Goal: Task Accomplishment & Management: Manage account settings

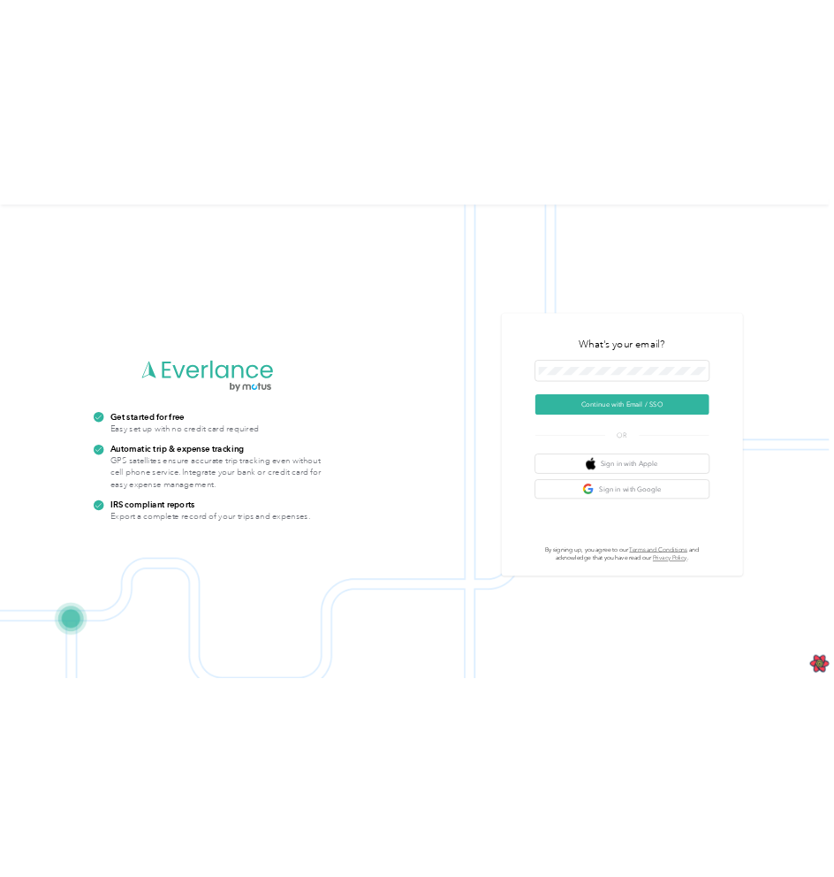
scroll to position [57, 0]
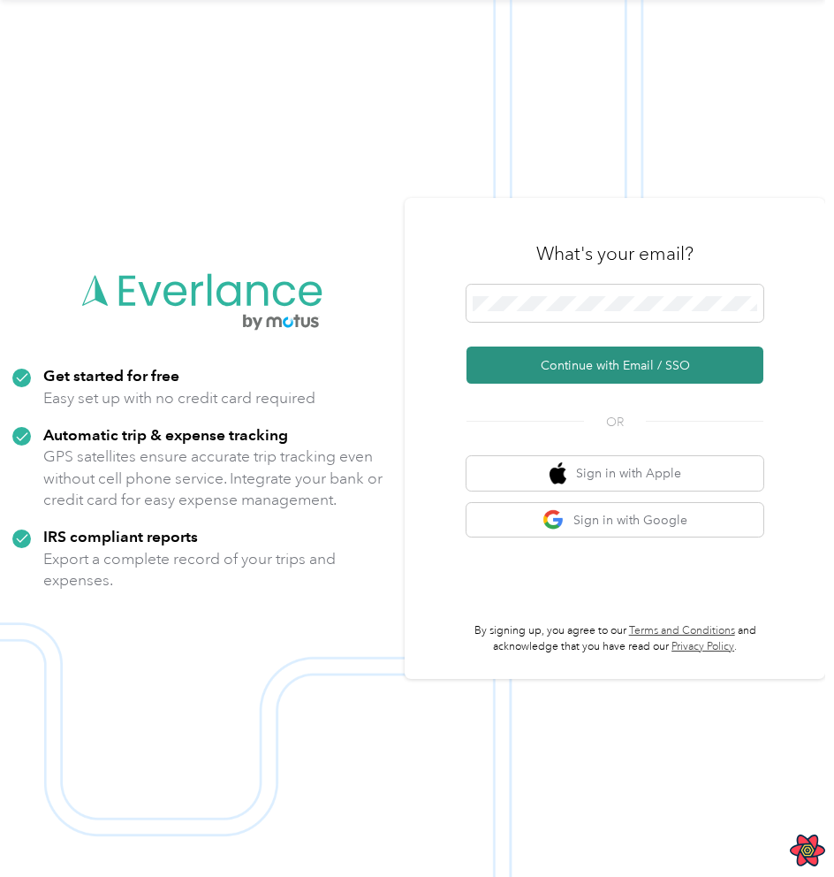
click at [684, 361] on button "Continue with Email / SSO" at bounding box center [615, 364] width 297 height 37
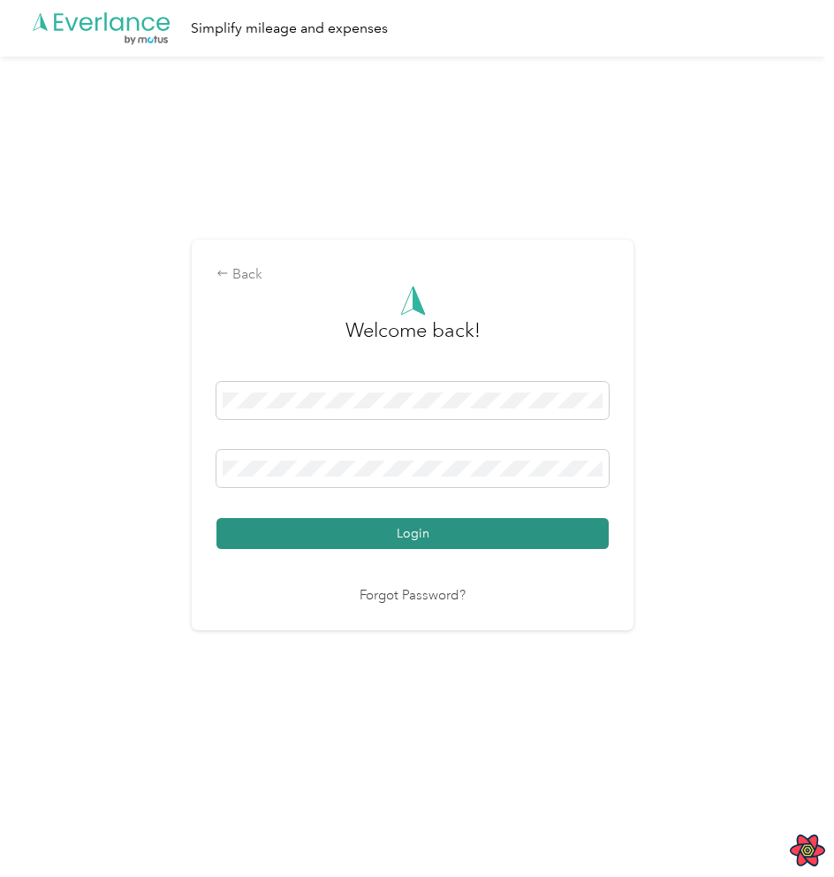
click at [514, 533] on button "Login" at bounding box center [412, 533] width 392 height 31
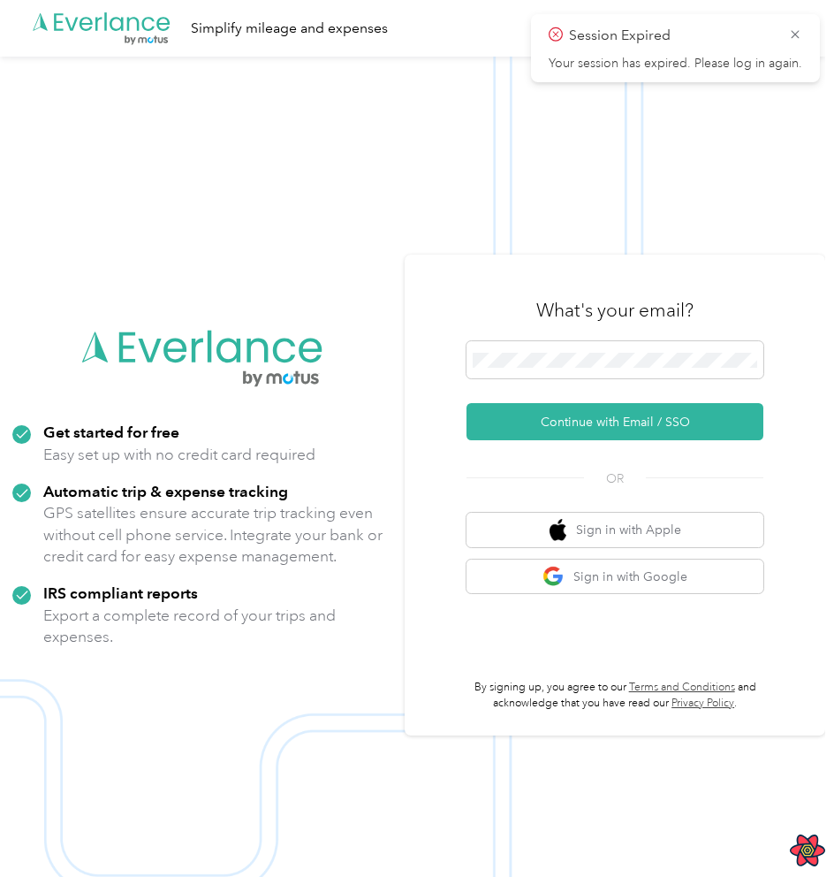
click at [682, 268] on div "What's your email? Continue with Email / SSO OR Sign in with Apple Sign in with…" at bounding box center [615, 494] width 421 height 481
